Goal: Task Accomplishment & Management: Use online tool/utility

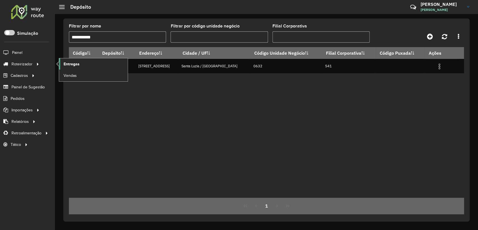
click at [83, 62] on link "Entregas" at bounding box center [93, 63] width 69 height 11
click at [62, 65] on link "Entregas" at bounding box center [93, 63] width 69 height 11
click at [74, 65] on span "Entregas" at bounding box center [72, 64] width 16 height 6
click at [22, 98] on span "Pedidos" at bounding box center [18, 99] width 15 height 6
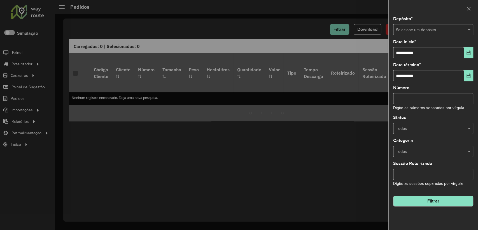
click at [419, 28] on input "text" at bounding box center [427, 30] width 63 height 6
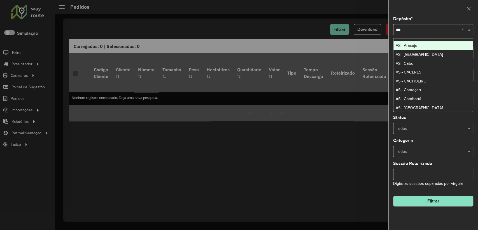
type input "****"
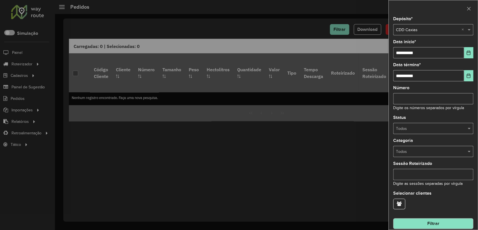
click at [420, 224] on button "Filtrar" at bounding box center [434, 223] width 80 height 11
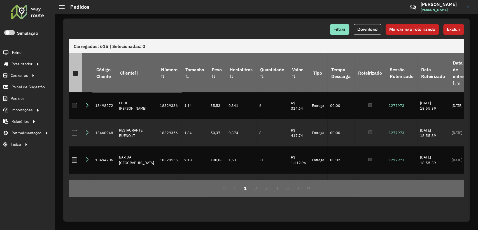
click at [78, 71] on div at bounding box center [75, 73] width 5 height 5
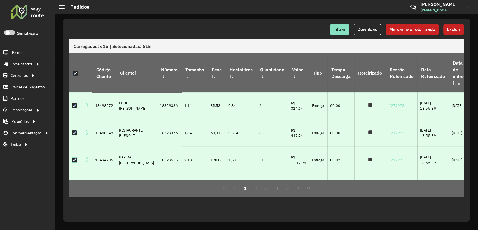
click at [409, 30] on span "Marcar não roteirizado" at bounding box center [413, 29] width 46 height 5
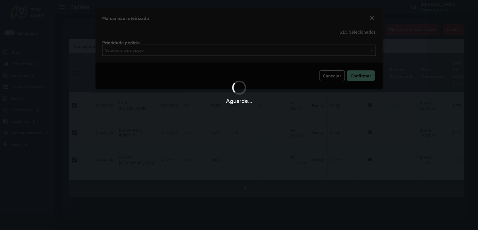
click at [356, 83] on body "Aguarde... Pop-up bloqueado! Seu navegador bloqueou automáticamente a abertura …" at bounding box center [239, 115] width 478 height 230
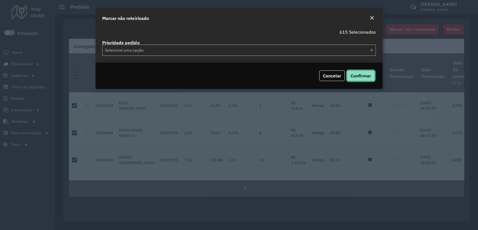
click at [357, 78] on button "Confirmar" at bounding box center [361, 75] width 28 height 11
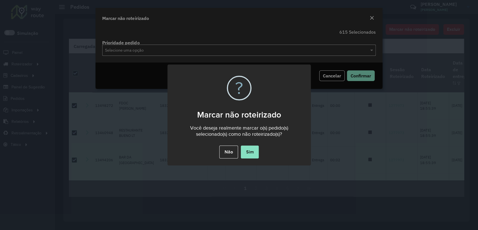
click at [253, 150] on button "Sim" at bounding box center [250, 151] width 18 height 13
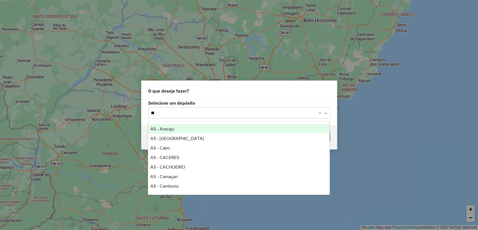
type input "***"
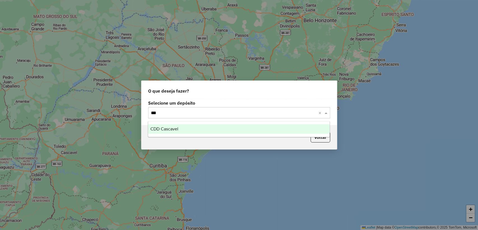
click at [176, 129] on span "CDD Cascavel" at bounding box center [165, 128] width 28 height 5
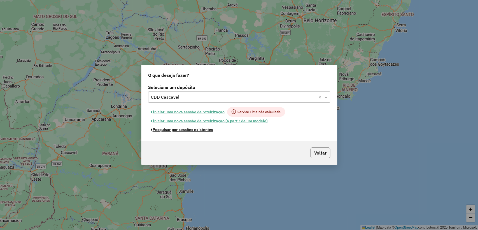
click at [190, 131] on button "Pesquisar por sessões existentes" at bounding box center [182, 129] width 68 height 9
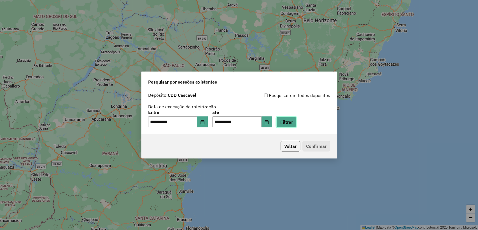
click at [287, 122] on button "Filtrar" at bounding box center [287, 122] width 20 height 11
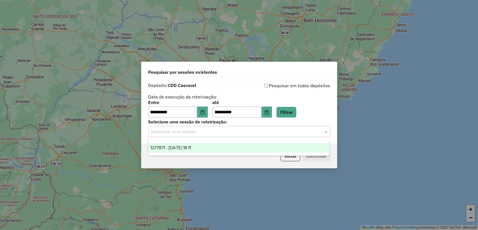
click at [229, 132] on input "text" at bounding box center [233, 131] width 165 height 7
click at [226, 143] on div "1277871 - 18/09/2025 18:11" at bounding box center [239, 148] width 182 height 10
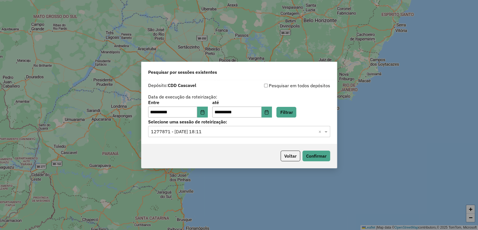
click at [304, 149] on div "Voltar Confirmar" at bounding box center [240, 156] width 196 height 24
click at [308, 155] on button "Confirmar" at bounding box center [317, 156] width 28 height 11
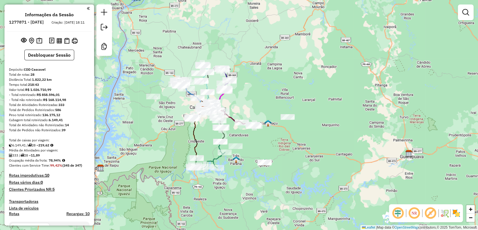
drag, startPoint x: 211, startPoint y: 149, endPoint x: 208, endPoint y: 139, distance: 10.3
click at [208, 139] on div "Janela de atendimento Grade de atendimento Capacidade Transportadoras Veículos …" at bounding box center [239, 115] width 478 height 230
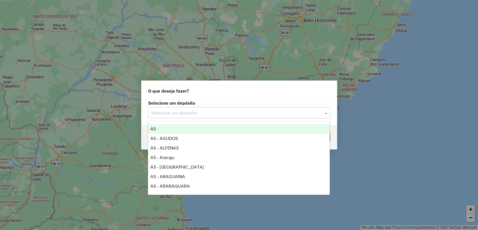
click at [222, 114] on input "text" at bounding box center [233, 113] width 165 height 7
type input "*"
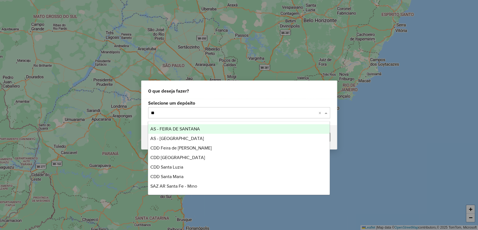
type input "*"
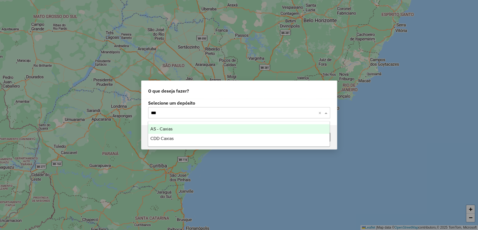
type input "****"
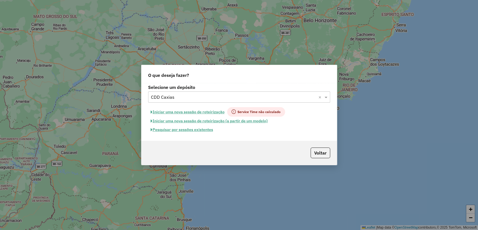
click at [189, 128] on button "Pesquisar por sessões existentes" at bounding box center [182, 129] width 68 height 9
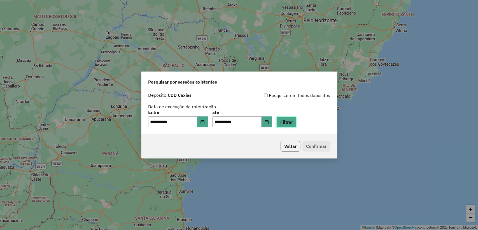
click at [296, 124] on button "Filtrar" at bounding box center [287, 122] width 20 height 11
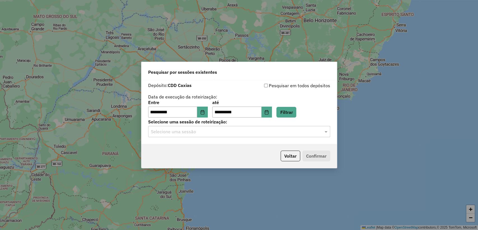
click at [229, 133] on input "text" at bounding box center [233, 131] width 165 height 7
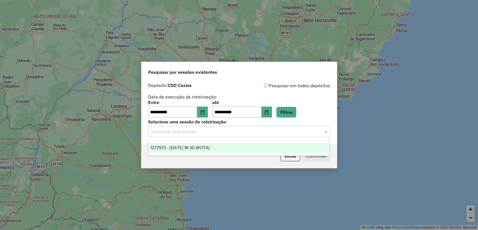
click at [226, 148] on div "1277973 - 18/09/2025 18:30 (ROTA)" at bounding box center [239, 148] width 182 height 10
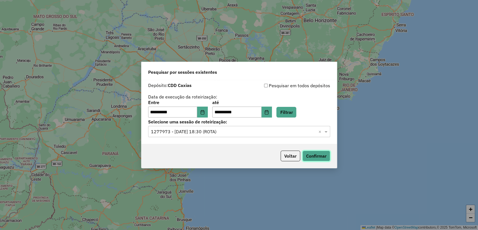
click at [330, 156] on button "Confirmar" at bounding box center [317, 156] width 28 height 11
click at [269, 110] on icon "Choose Date" at bounding box center [267, 112] width 4 height 4
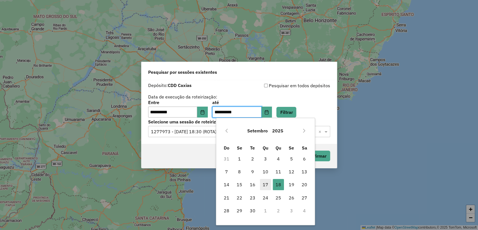
click at [265, 185] on span "17" at bounding box center [265, 184] width 11 height 11
type input "**********"
click at [290, 116] on button "Filtrar" at bounding box center [287, 112] width 20 height 11
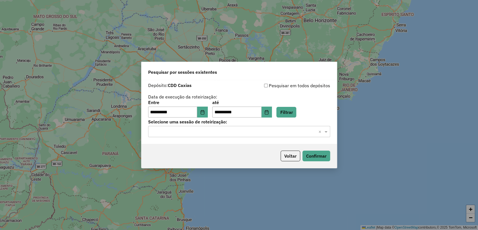
click at [208, 133] on input "text" at bounding box center [233, 131] width 165 height 7
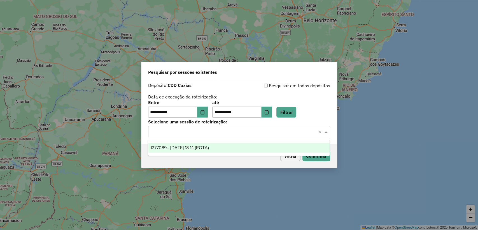
click at [202, 151] on div "1277089 - 17/09/2025 18:14 (ROTA)" at bounding box center [239, 148] width 182 height 10
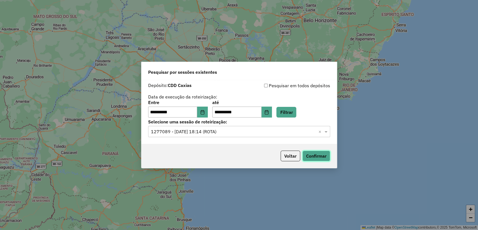
click at [320, 160] on button "Confirmar" at bounding box center [317, 156] width 28 height 11
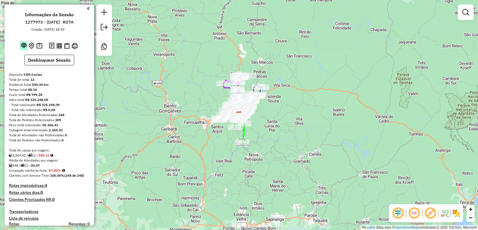
click at [22, 47] on em at bounding box center [24, 45] width 6 height 6
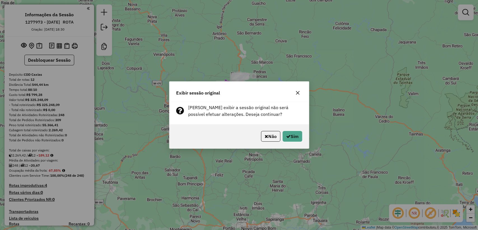
click at [304, 139] on div "Não Sim" at bounding box center [240, 136] width 140 height 24
click at [302, 137] on button "Sim" at bounding box center [293, 136] width 20 height 11
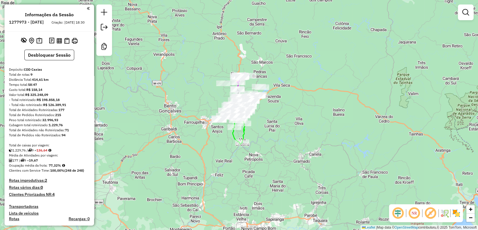
drag, startPoint x: 31, startPoint y: 81, endPoint x: 35, endPoint y: 80, distance: 4.0
click at [35, 77] on div "Total de rotas: 9" at bounding box center [49, 74] width 81 height 5
click at [41, 77] on div "Total de rotas: 9" at bounding box center [49, 74] width 81 height 5
click at [66, 133] on div "Total de Atividades não Roteirizadas: 71" at bounding box center [49, 130] width 81 height 5
click at [65, 132] on strong "71" at bounding box center [67, 130] width 4 height 4
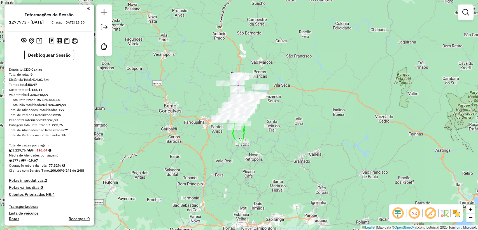
drag, startPoint x: 65, startPoint y: 135, endPoint x: 70, endPoint y: 135, distance: 4.5
click at [70, 133] on div "Total de Atividades não Roteirizadas: 71" at bounding box center [49, 130] width 81 height 5
click at [71, 133] on div "Total de Atividades não Roteirizadas: 71" at bounding box center [49, 130] width 81 height 5
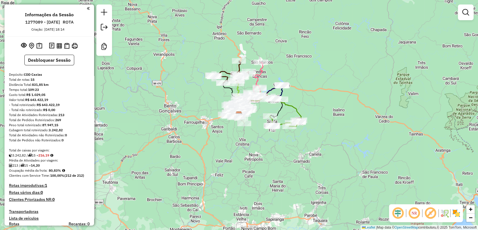
click at [71, 87] on div "Tempo total: 109:23" at bounding box center [49, 89] width 81 height 5
click at [21, 45] on em at bounding box center [24, 45] width 6 height 6
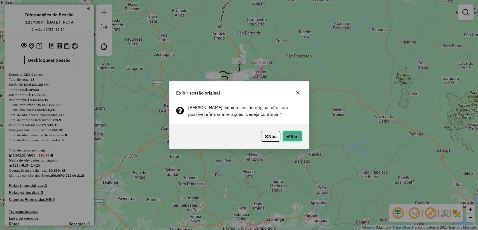
click at [295, 131] on button "Sim" at bounding box center [293, 136] width 20 height 11
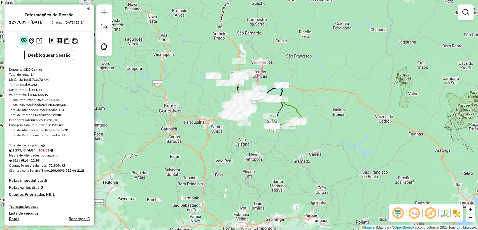
click at [23, 43] on em at bounding box center [24, 40] width 6 height 6
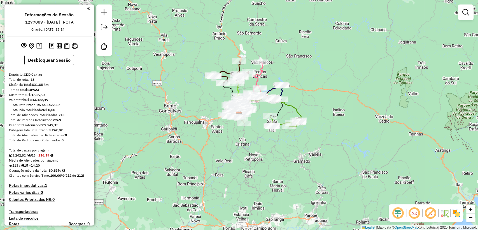
click at [47, 85] on strong "831,85 km" at bounding box center [40, 84] width 17 height 4
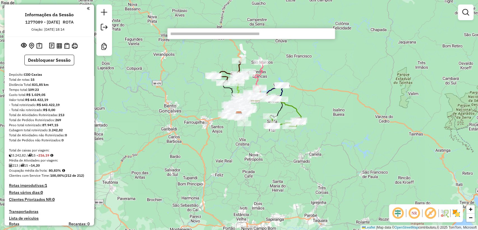
paste input "********"
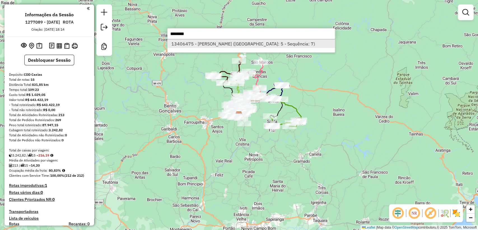
type input "********"
drag, startPoint x: 245, startPoint y: 41, endPoint x: 362, endPoint y: 142, distance: 154.9
click at [245, 41] on li "13406475 - [PERSON_NAME] ([GEOGRAPHIC_DATA]: 5 - Sequência: 7)" at bounding box center [252, 44] width 168 height 8
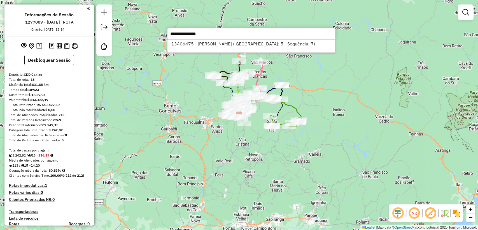
select select "**********"
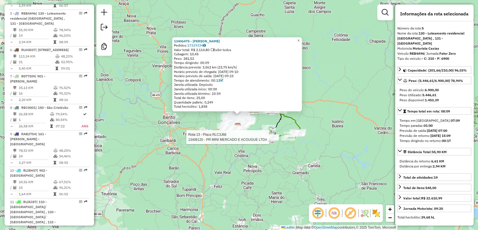
click at [263, 140] on div at bounding box center [271, 137] width 17 height 6
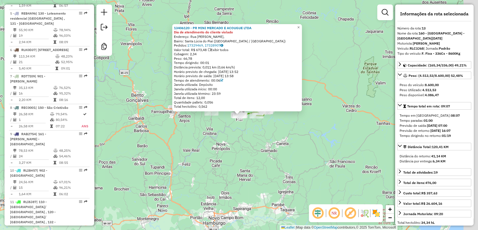
scroll to position [529, 0]
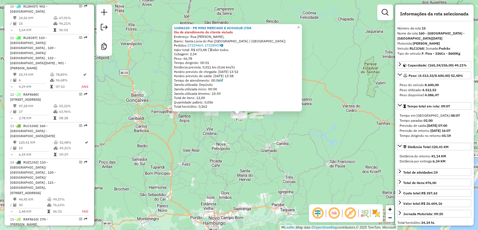
drag, startPoint x: 224, startPoint y: 149, endPoint x: 217, endPoint y: 122, distance: 28.0
click at [224, 149] on div "13406120 - PR MINI MERCADO E ACOUGUE LTDA Dia de atendimento do cliente violado…" at bounding box center [239, 115] width 478 height 230
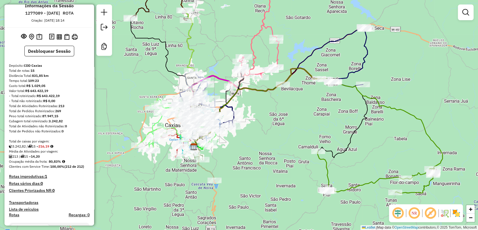
scroll to position [0, 0]
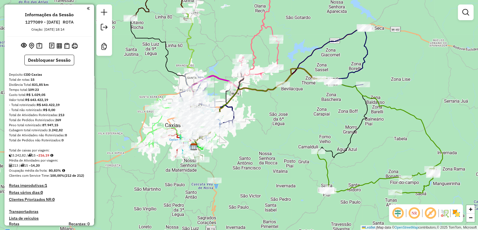
drag, startPoint x: 41, startPoint y: 23, endPoint x: 49, endPoint y: 23, distance: 8.1
click at [49, 23] on h6 "1277089 - [DATE]" at bounding box center [42, 22] width 35 height 5
click at [75, 126] on div "Peso total roteirizado: 87.947,15" at bounding box center [49, 124] width 81 height 5
drag, startPoint x: 67, startPoint y: 115, endPoint x: 59, endPoint y: 114, distance: 7.6
click at [59, 114] on div "Total de Atividades Roteirizadas: 213" at bounding box center [49, 114] width 81 height 5
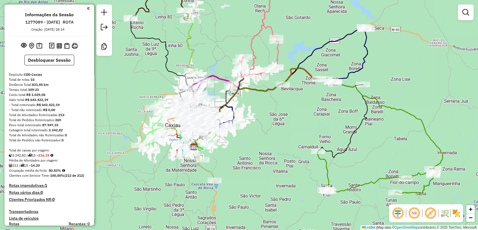
click at [36, 78] on div "Total de rotas: 15" at bounding box center [49, 79] width 81 height 5
drag, startPoint x: 36, startPoint y: 79, endPoint x: 33, endPoint y: 78, distance: 3.4
click at [33, 78] on div "Total de rotas: 15" at bounding box center [49, 79] width 81 height 5
click at [70, 82] on div "Distância Total: 831,85 km" at bounding box center [49, 84] width 81 height 5
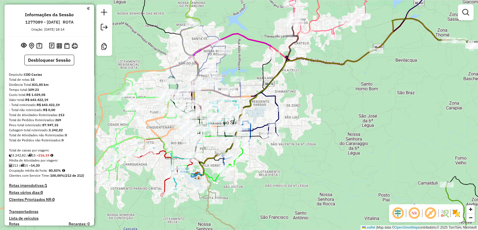
click at [307, 93] on div "Janela de atendimento Grade de atendimento Capacidade Transportadoras Veículos …" at bounding box center [239, 115] width 478 height 230
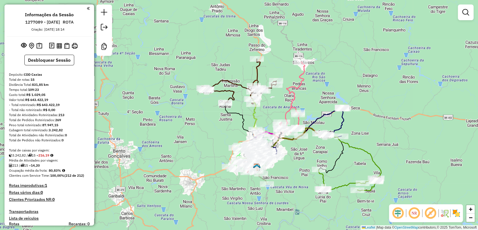
click at [281, 175] on div "Janela de atendimento Grade de atendimento Capacidade Transportadoras Veículos …" at bounding box center [239, 115] width 478 height 230
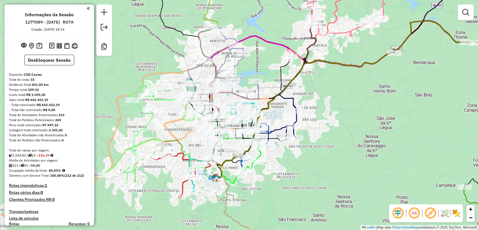
drag, startPoint x: 323, startPoint y: 201, endPoint x: 309, endPoint y: 177, distance: 27.4
click at [309, 177] on div "Janela de atendimento Grade de atendimento Capacidade Transportadoras Veículos …" at bounding box center [239, 115] width 478 height 230
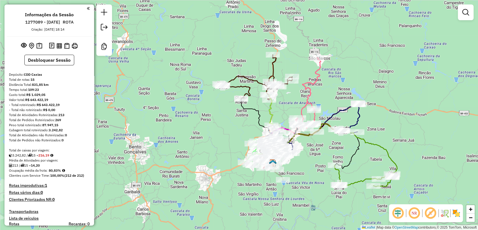
drag, startPoint x: 318, startPoint y: 180, endPoint x: 287, endPoint y: 154, distance: 39.8
click at [287, 154] on div "Janela de atendimento Grade de atendimento Capacidade Transportadoras Veículos …" at bounding box center [239, 115] width 478 height 230
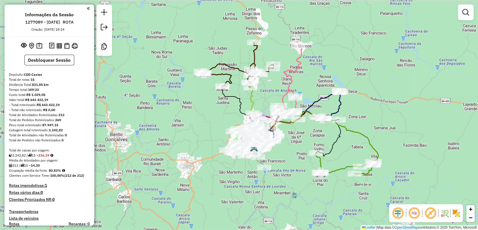
click at [291, 160] on div "Janela de atendimento Grade de atendimento Capacidade Transportadoras Veículos …" at bounding box center [239, 115] width 478 height 230
click at [286, 77] on icon at bounding box center [287, 82] width 30 height 75
select select "**********"
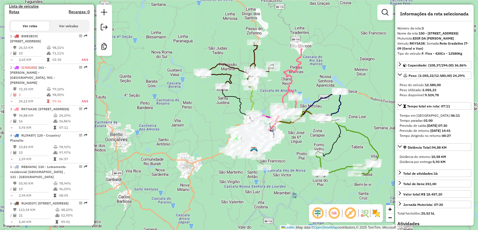
scroll to position [302, 0]
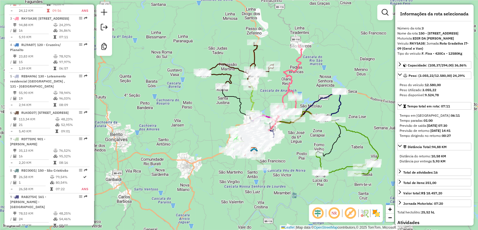
click at [276, 85] on div "Janela de atendimento Grade de atendimento Capacidade Transportadoras Veículos …" at bounding box center [239, 115] width 478 height 230
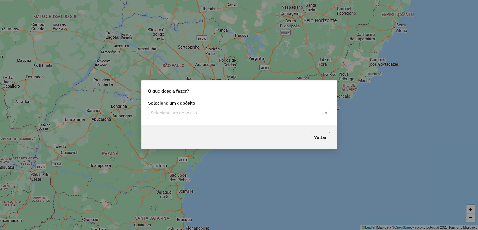
click at [189, 110] on input "text" at bounding box center [233, 113] width 165 height 7
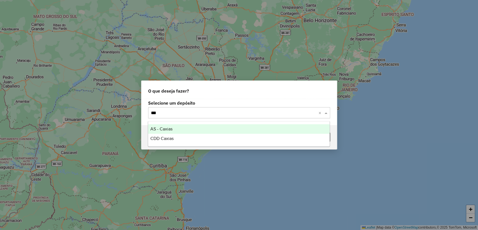
type input "****"
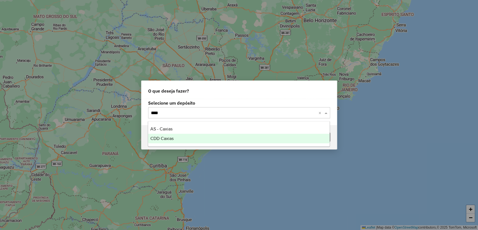
click at [175, 138] on div "CDD Caxias" at bounding box center [239, 139] width 182 height 10
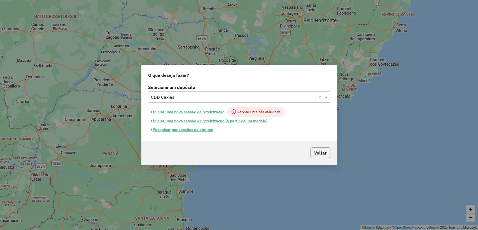
click at [207, 128] on button "Pesquisar por sessões existentes" at bounding box center [182, 129] width 68 height 9
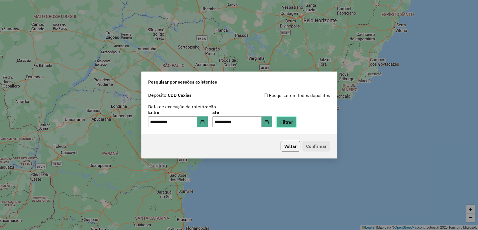
click at [296, 124] on button "Filtrar" at bounding box center [287, 122] width 20 height 11
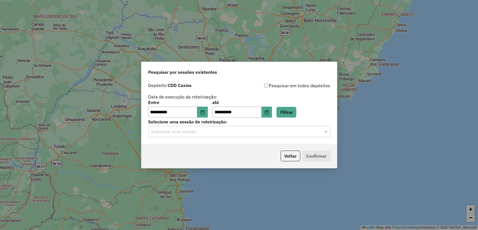
click at [229, 132] on input "text" at bounding box center [233, 131] width 165 height 7
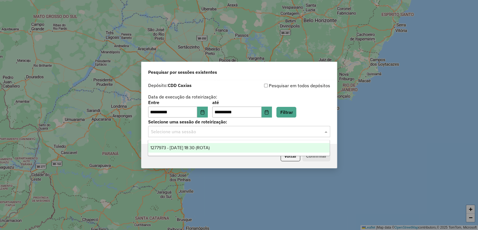
click at [337, 103] on div "**********" at bounding box center [240, 112] width 196 height 64
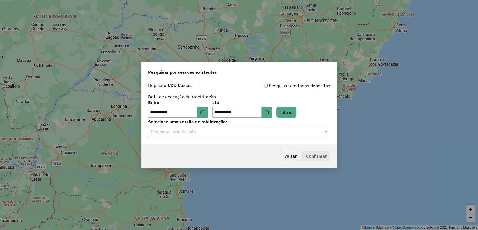
click at [291, 155] on button "Voltar" at bounding box center [291, 156] width 20 height 11
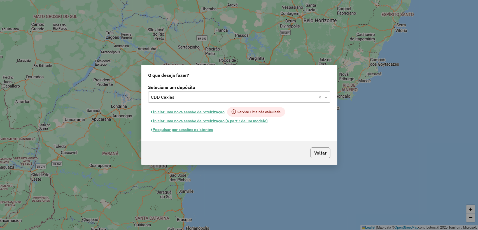
click at [213, 112] on button "Iniciar uma nova sessão de roteirização" at bounding box center [187, 112] width 79 height 10
select select "*"
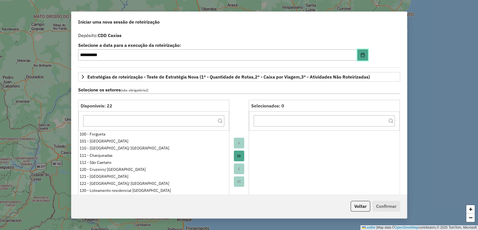
click at [361, 52] on button "Choose Date" at bounding box center [363, 54] width 11 height 11
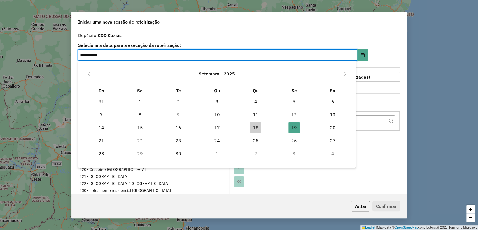
click at [254, 128] on span "18" at bounding box center [255, 127] width 11 height 11
type input "**********"
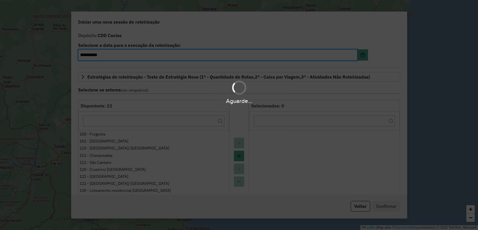
click at [390, 47] on div "Aguarde..." at bounding box center [239, 115] width 478 height 230
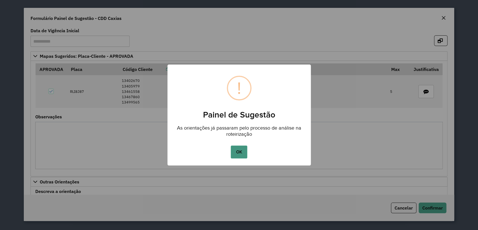
click at [239, 153] on button "OK" at bounding box center [239, 151] width 17 height 13
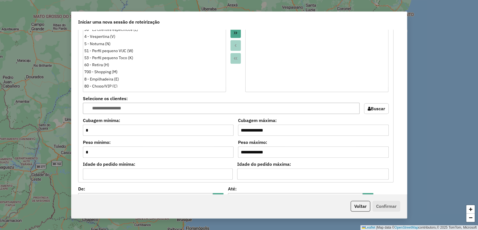
scroll to position [467, 0]
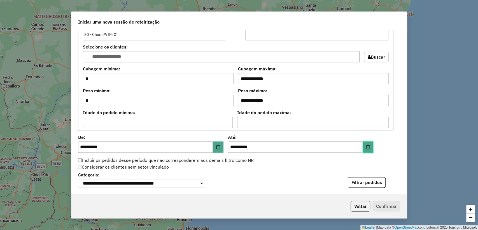
click at [363, 144] on button "Choose Date" at bounding box center [368, 146] width 11 height 11
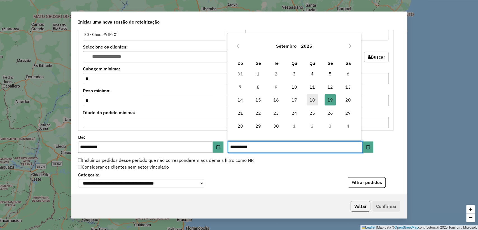
click at [312, 99] on span "18" at bounding box center [312, 99] width 11 height 11
type input "**********"
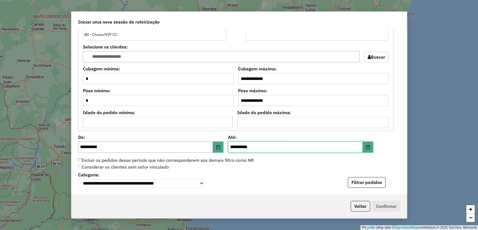
scroll to position [498, 0]
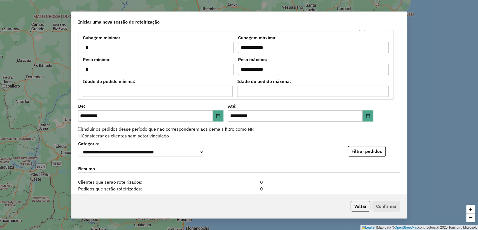
drag, startPoint x: 352, startPoint y: 151, endPoint x: 316, endPoint y: 192, distance: 54.8
click at [353, 151] on button "Filtrar pedidos" at bounding box center [367, 151] width 38 height 11
click at [362, 153] on button "Filtrar pedidos" at bounding box center [367, 151] width 38 height 11
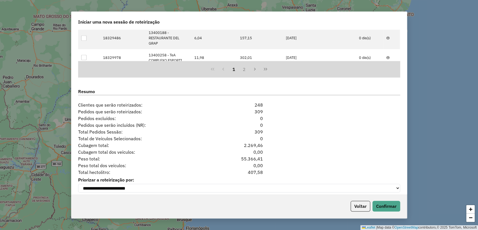
scroll to position [698, 0]
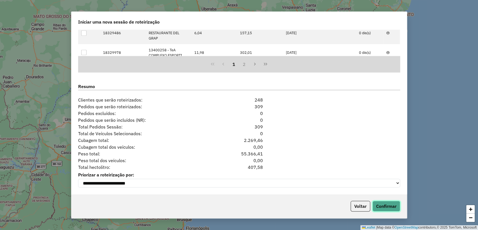
click at [389, 210] on button "Confirmar" at bounding box center [387, 206] width 28 height 11
